Goal: Find specific page/section: Find specific page/section

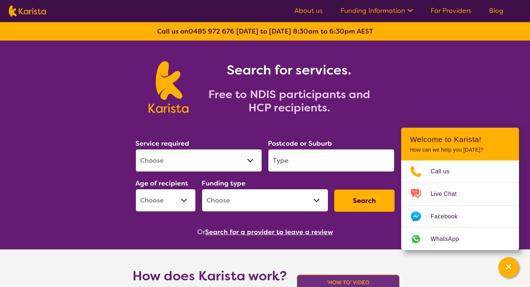
click at [305, 10] on link "About us" at bounding box center [309, 10] width 28 height 9
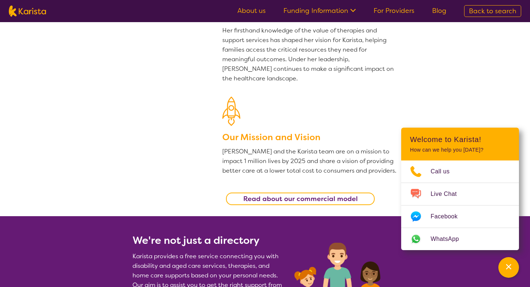
scroll to position [133, 0]
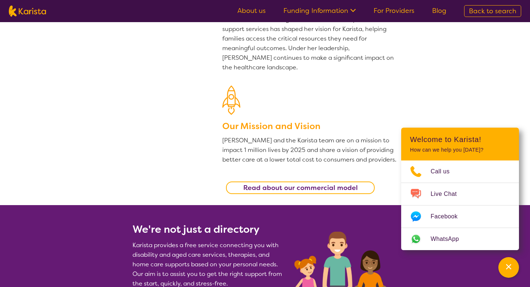
click at [301, 192] on link "Read about our commercial model" at bounding box center [300, 187] width 149 height 13
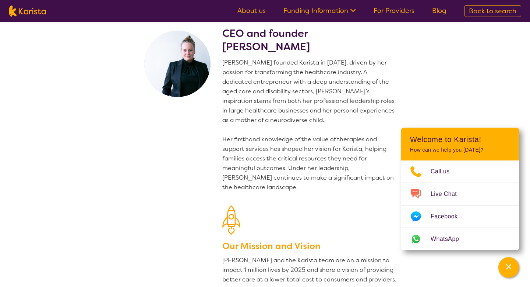
scroll to position [15, 0]
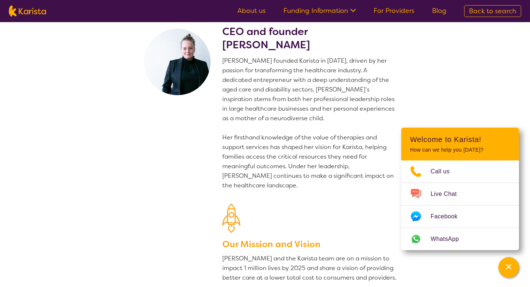
click at [259, 13] on link "About us" at bounding box center [252, 10] width 28 height 9
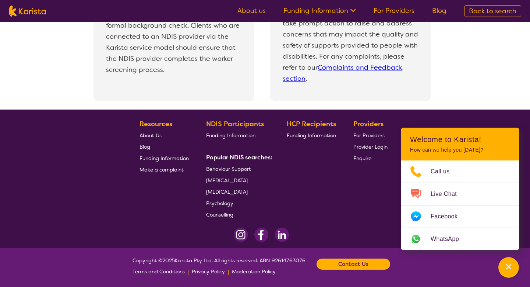
scroll to position [1623, 0]
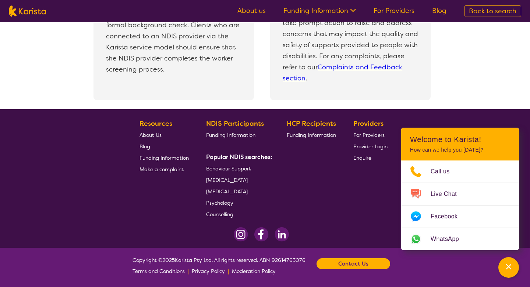
click at [365, 157] on span "Enquire" at bounding box center [363, 157] width 18 height 7
